Goal: Obtain resource: Obtain resource

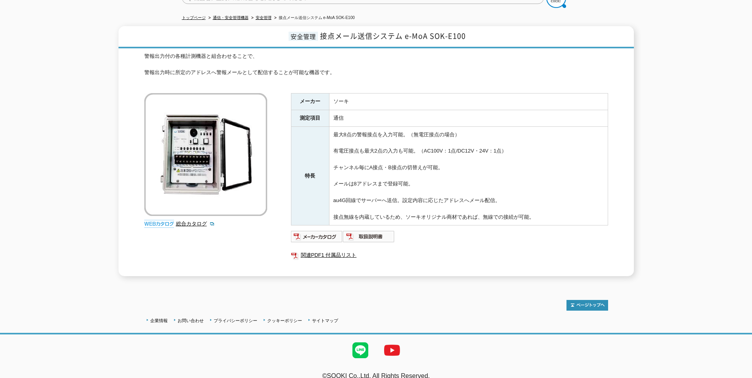
scroll to position [85, 0]
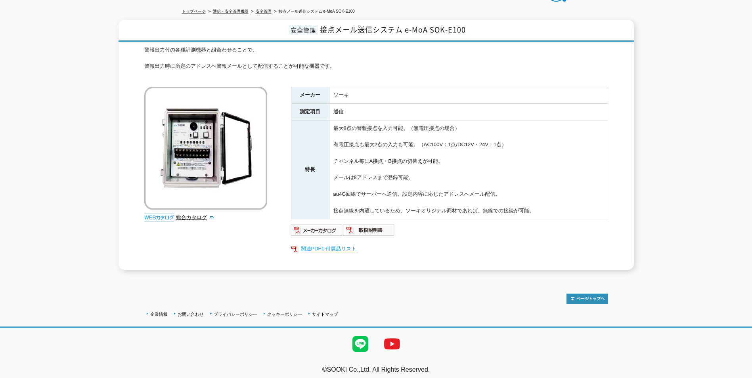
click at [319, 244] on link "関連PDF1 付属品リスト" at bounding box center [449, 249] width 317 height 10
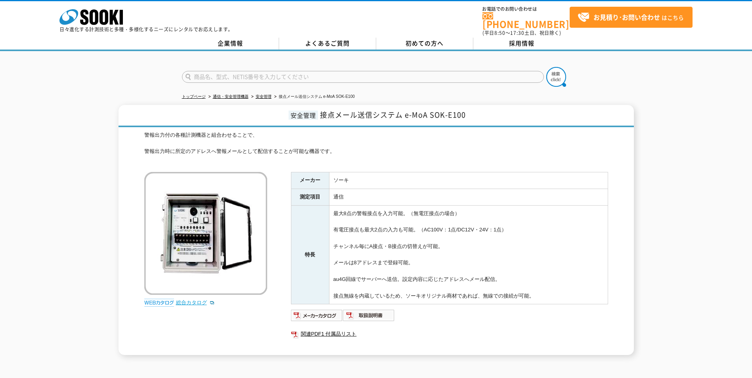
click at [187, 300] on link "総合カタログ" at bounding box center [195, 303] width 39 height 6
click at [311, 309] on img at bounding box center [317, 315] width 52 height 13
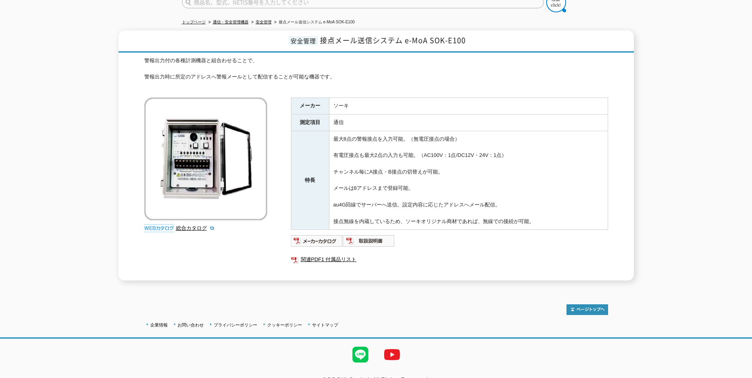
scroll to position [85, 0]
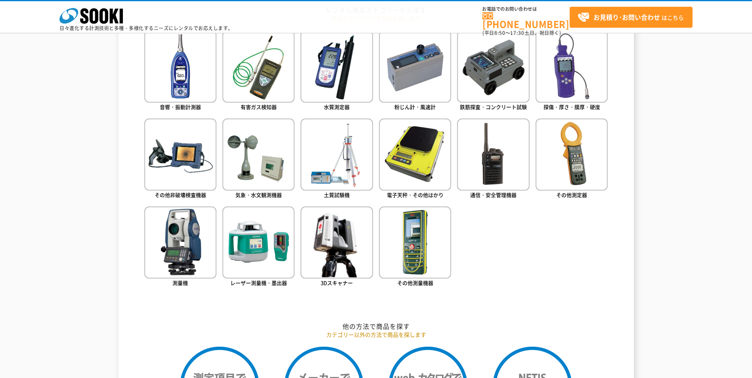
scroll to position [396, 0]
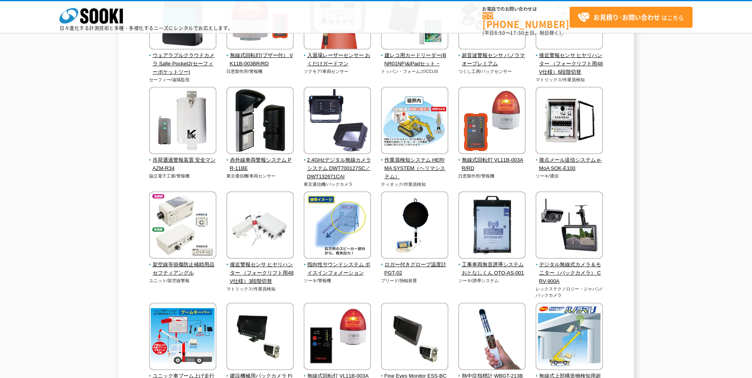
scroll to position [1110, 0]
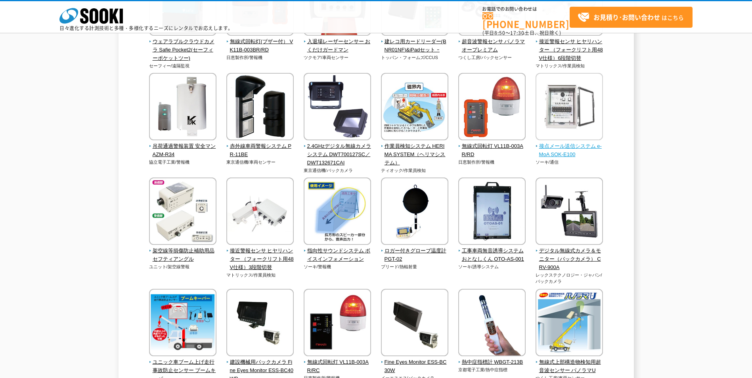
click at [571, 149] on span "接点メール送信システム e-MoA SOK-E100" at bounding box center [569, 150] width 68 height 17
